Goal: Task Accomplishment & Management: Complete application form

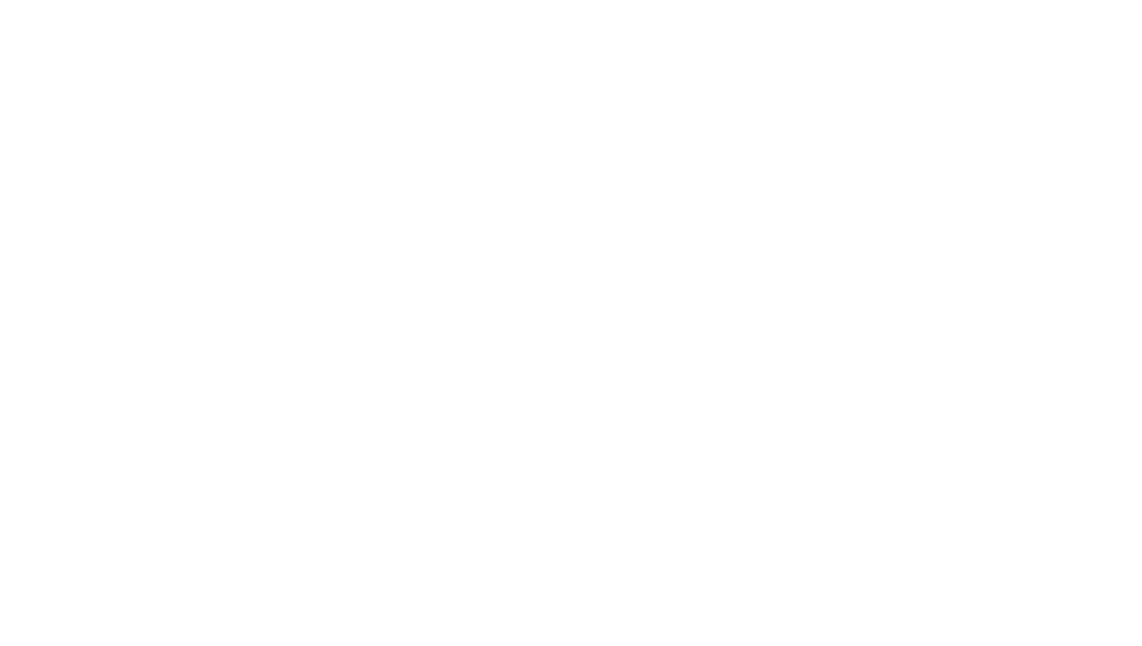
click at [851, 242] on body at bounding box center [571, 323] width 1142 height 646
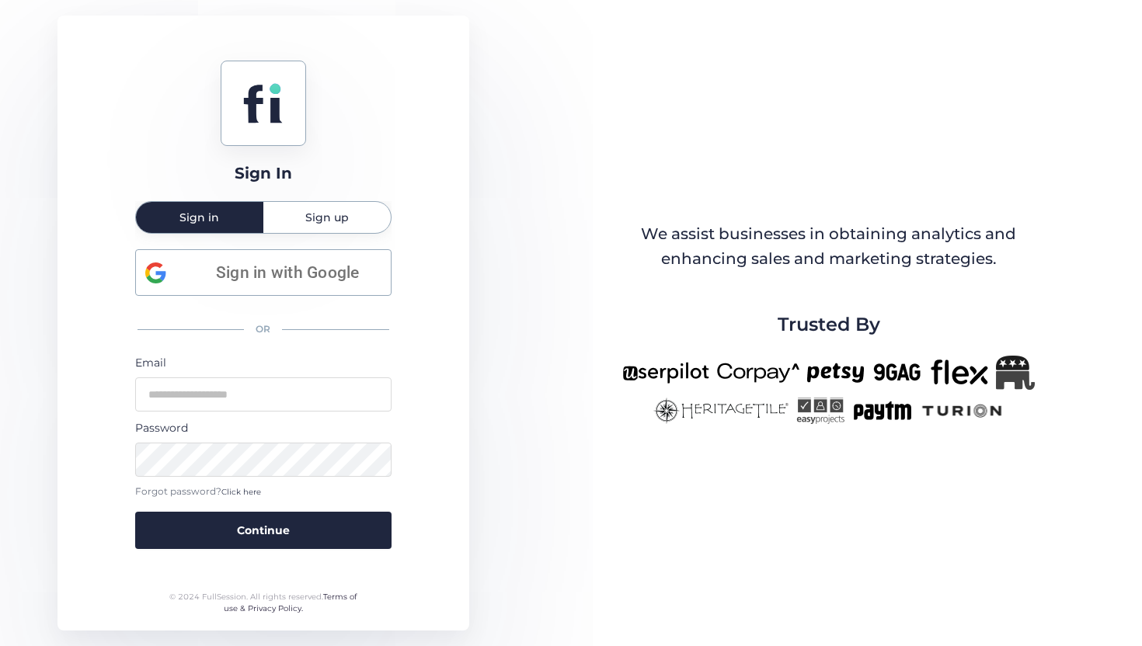
click at [314, 213] on span "Sign up" at bounding box center [327, 217] width 44 height 11
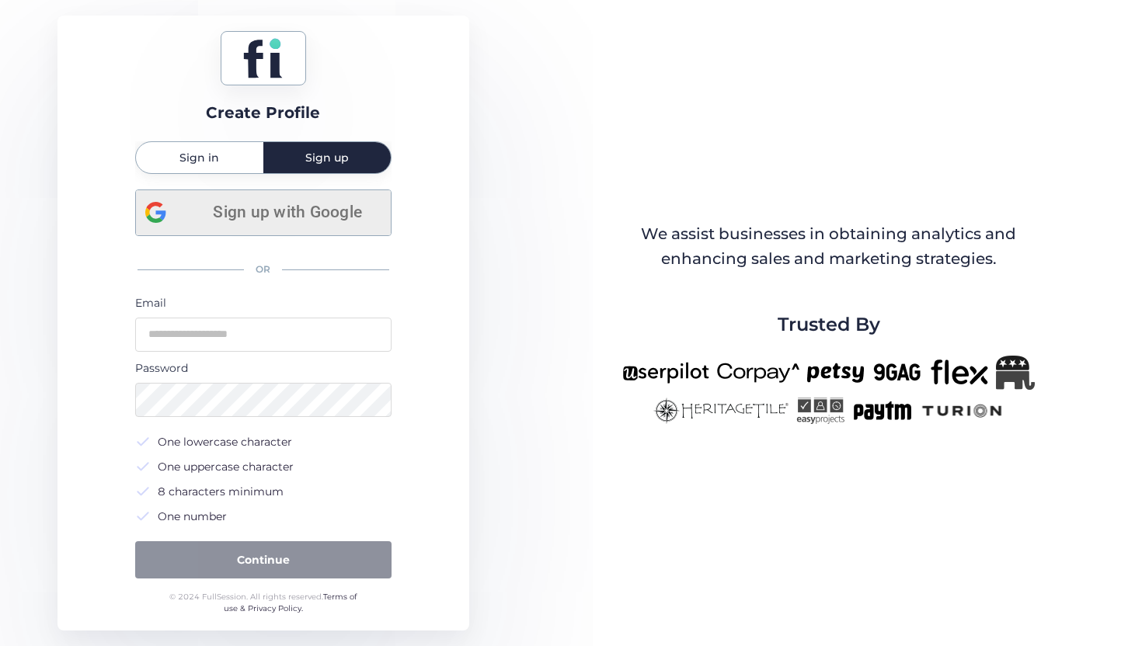
click at [347, 208] on span "Sign up with Google" at bounding box center [287, 213] width 187 height 26
